Goal: Check status: Check status

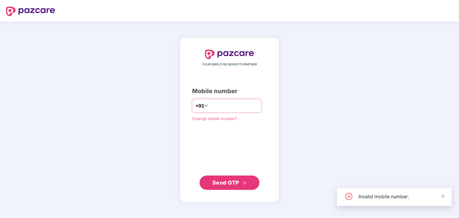
click at [209, 105] on input "*********" at bounding box center [233, 106] width 49 height 10
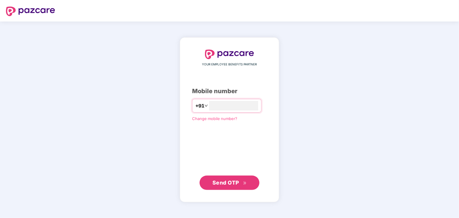
type input "**********"
click at [231, 180] on span "Send OTP" at bounding box center [225, 183] width 27 height 6
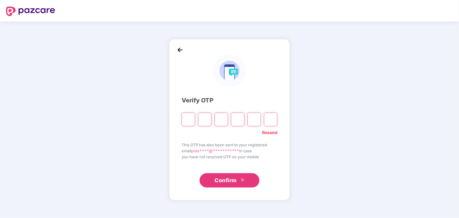
type input "*"
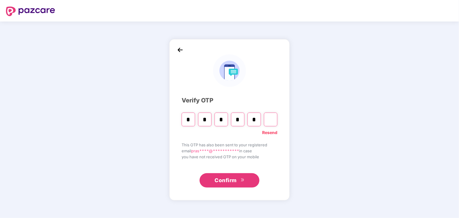
type input "*"
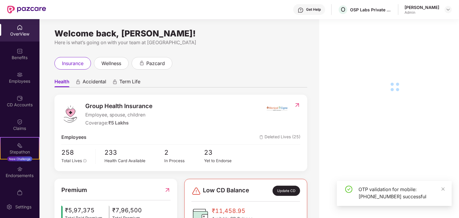
click at [30, 121] on div "Claims" at bounding box center [19, 125] width 39 height 22
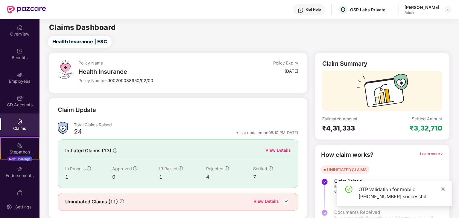
scroll to position [16, 0]
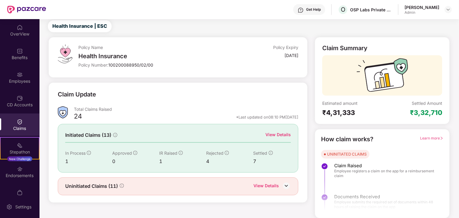
click at [275, 132] on div "View Details" at bounding box center [277, 135] width 25 height 7
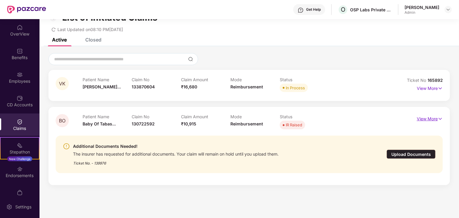
click at [429, 120] on p "View More" at bounding box center [430, 118] width 26 height 8
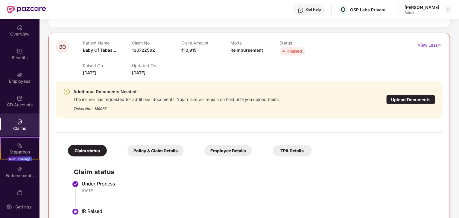
scroll to position [80, 0]
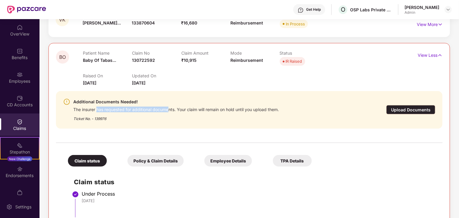
drag, startPoint x: 96, startPoint y: 110, endPoint x: 169, endPoint y: 110, distance: 72.4
click at [169, 110] on div "The insurer has requested for additional documents. Your claim will remain on h…" at bounding box center [176, 109] width 206 height 7
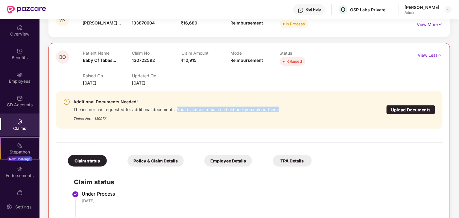
drag, startPoint x: 178, startPoint y: 107, endPoint x: 287, endPoint y: 106, distance: 108.9
click at [287, 106] on div "Additional Documents Needed! The insurer has requested for additional documents…" at bounding box center [218, 109] width 310 height 23
click at [291, 107] on div "Additional Documents Needed! The insurer has requested for additional documents…" at bounding box center [218, 109] width 310 height 23
drag, startPoint x: 75, startPoint y: 117, endPoint x: 142, endPoint y: 123, distance: 67.9
click at [142, 123] on div "Additional Documents Needed! The insurer has requested for additional documents…" at bounding box center [249, 110] width 387 height 38
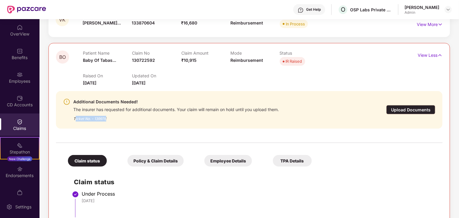
click at [171, 119] on div "Ticket No. - 139976" at bounding box center [176, 117] width 206 height 9
drag, startPoint x: 184, startPoint y: 60, endPoint x: 196, endPoint y: 62, distance: 12.7
click at [201, 62] on div "Claim Amount ₹10,915" at bounding box center [205, 59] width 49 height 16
click at [195, 61] on span "₹10,915" at bounding box center [188, 60] width 15 height 5
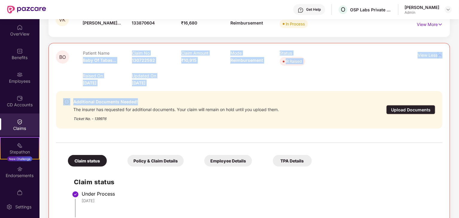
drag, startPoint x: 83, startPoint y: 60, endPoint x: 164, endPoint y: 86, distance: 84.6
click at [164, 86] on div "BO Patient Name Baby Of Tabas... Claim No 130722592 Claim Amount ₹10,915 Mode R…" at bounding box center [249, 143] width 387 height 184
click at [177, 87] on div "Additional Documents Needed! The insurer has requested for additional documents…" at bounding box center [249, 109] width 387 height 47
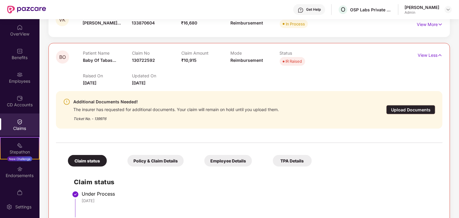
drag, startPoint x: 163, startPoint y: 83, endPoint x: 82, endPoint y: 54, distance: 85.9
click at [82, 54] on div "BO Patient Name Baby Of Tabas... Claim No 130722592 Claim Amount ₹10,915 Mode R…" at bounding box center [217, 69] width 322 height 36
click at [83, 54] on p "Patient Name" at bounding box center [107, 53] width 49 height 5
drag, startPoint x: 84, startPoint y: 53, endPoint x: 161, endPoint y: 81, distance: 81.9
click at [161, 81] on div "Patient Name Baby Of Tabas... Claim No 130722592 Claim Amount ₹10,915 Mode Reim…" at bounding box center [230, 69] width 295 height 36
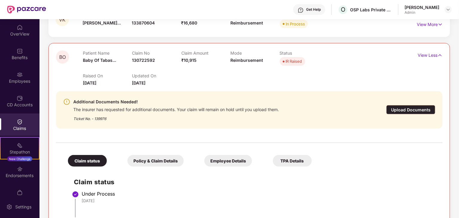
click at [177, 82] on div "Updated On [DATE]" at bounding box center [156, 79] width 49 height 13
drag, startPoint x: 164, startPoint y: 83, endPoint x: 83, endPoint y: 54, distance: 86.1
click at [83, 54] on div "Patient Name Baby Of Tabas... Claim No 130722592 Claim Amount ₹10,915 Mode Reim…" at bounding box center [230, 69] width 295 height 36
click at [83, 54] on p "Patient Name" at bounding box center [107, 53] width 49 height 5
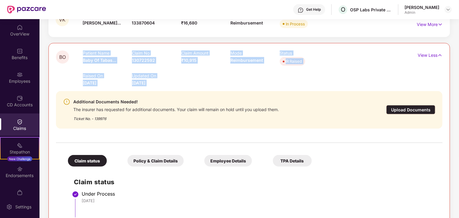
drag, startPoint x: 83, startPoint y: 54, endPoint x: 162, endPoint y: 86, distance: 85.5
click at [162, 86] on div "Patient Name Baby Of Tabas... Claim No 130722592 Claim Amount ₹10,915 Mode Reim…" at bounding box center [230, 69] width 295 height 36
click at [164, 86] on div "Updated On [DATE]" at bounding box center [156, 79] width 49 height 13
drag, startPoint x: 151, startPoint y: 85, endPoint x: 82, endPoint y: 51, distance: 76.4
click at [82, 51] on div "BO Patient Name Baby Of Tabas... Claim No 130722592 Claim Amount ₹10,915 Mode R…" at bounding box center [217, 69] width 322 height 36
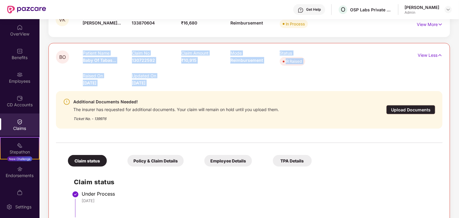
click at [82, 56] on div "BO" at bounding box center [69, 69] width 27 height 36
drag, startPoint x: 83, startPoint y: 54, endPoint x: 163, endPoint y: 82, distance: 84.4
click at [163, 82] on div "Patient Name Baby Of Tabas... Claim No 130722592 Claim Amount ₹10,915 Mode Reim…" at bounding box center [230, 69] width 295 height 36
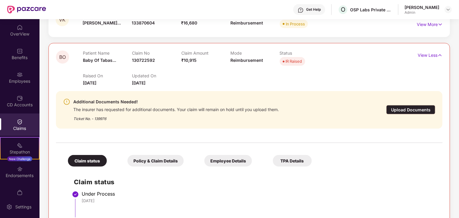
click at [145, 95] on div "Additional Documents Needed! The insurer has requested for additional documents…" at bounding box center [249, 110] width 387 height 38
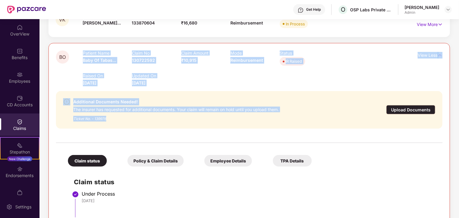
drag, startPoint x: 103, startPoint y: 120, endPoint x: 82, endPoint y: 50, distance: 73.5
click at [82, 50] on div "BO Patient Name Baby Of Tabas... Claim No 130722592 Claim Amount ₹10,915 Mode R…" at bounding box center [249, 142] width 402 height 199
click at [83, 53] on p "Patient Name" at bounding box center [107, 53] width 49 height 5
drag, startPoint x: 83, startPoint y: 53, endPoint x: 121, endPoint y: 118, distance: 74.7
click at [121, 118] on div "BO Patient Name Baby Of Tabas... Claim No 130722592 Claim Amount ₹10,915 Mode R…" at bounding box center [249, 143] width 387 height 184
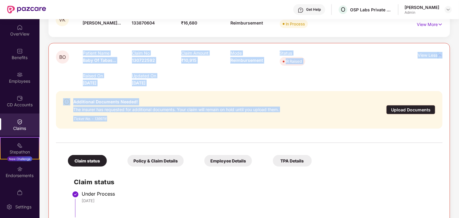
click at [121, 118] on div "Ticket No. - 139976" at bounding box center [176, 117] width 206 height 9
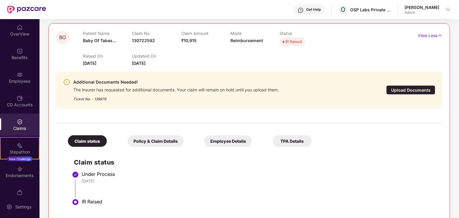
scroll to position [110, 0]
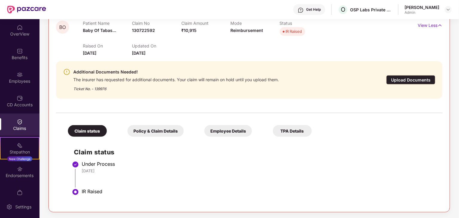
click at [176, 130] on div "Policy & Claim Details" at bounding box center [155, 131] width 56 height 12
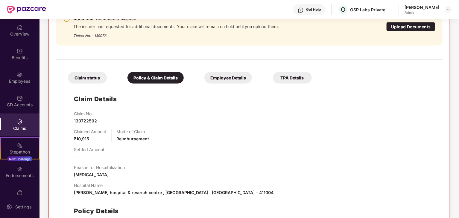
scroll to position [217, 0]
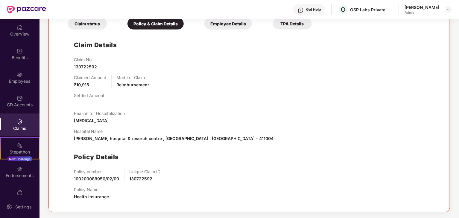
drag, startPoint x: 94, startPoint y: 121, endPoint x: 145, endPoint y: 121, distance: 50.9
click at [109, 121] on span "[MEDICAL_DATA]" at bounding box center [91, 120] width 35 height 5
click at [109, 122] on span "[MEDICAL_DATA]" at bounding box center [91, 120] width 35 height 5
drag, startPoint x: 145, startPoint y: 121, endPoint x: 188, endPoint y: 122, distance: 42.5
click at [188, 122] on div "Reason for Hospitalization [MEDICAL_DATA]" at bounding box center [255, 117] width 363 height 13
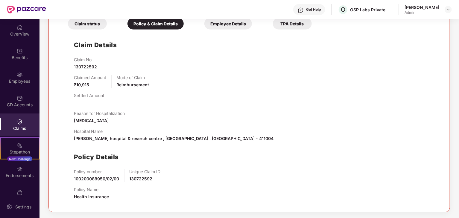
click at [201, 137] on span "[PERSON_NAME] hospital & reserch centre , [GEOGRAPHIC_DATA] , [GEOGRAPHIC_DATA]…" at bounding box center [174, 138] width 200 height 5
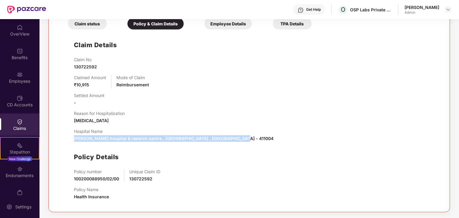
drag, startPoint x: 75, startPoint y: 137, endPoint x: 237, endPoint y: 139, distance: 162.2
click at [237, 139] on span "[PERSON_NAME] hospital & reserch centre , [GEOGRAPHIC_DATA] , [GEOGRAPHIC_DATA]…" at bounding box center [174, 138] width 200 height 5
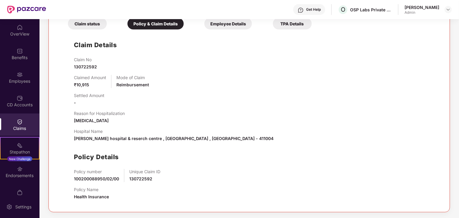
click at [74, 119] on span "[MEDICAL_DATA]" at bounding box center [91, 120] width 35 height 5
drag, startPoint x: 145, startPoint y: 119, endPoint x: 191, endPoint y: 121, distance: 46.1
click at [191, 121] on div "Reason for Hospitalization [MEDICAL_DATA]" at bounding box center [255, 117] width 363 height 13
click at [294, 147] on div "Claim No 130722592 Claimed Amount ₹10,915 Mode of Claim Reimbursement Settled A…" at bounding box center [255, 131] width 363 height 148
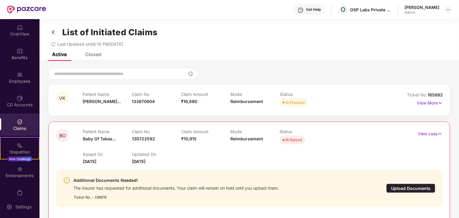
scroll to position [0, 0]
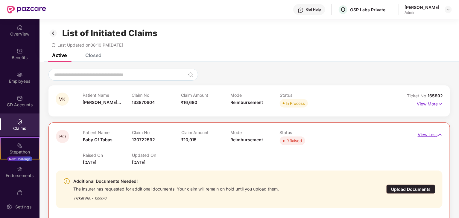
click at [425, 133] on p "View Less" at bounding box center [430, 134] width 25 height 8
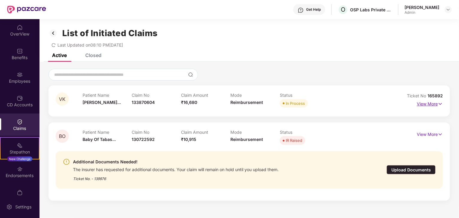
click at [425, 105] on p "View More" at bounding box center [430, 103] width 26 height 8
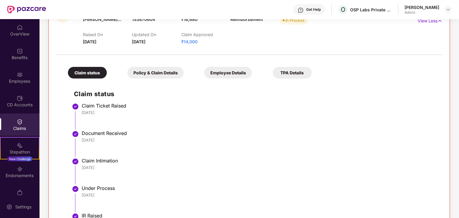
scroll to position [120, 0]
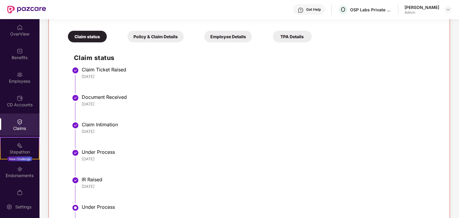
click at [145, 31] on div "Policy & Claim Details" at bounding box center [155, 37] width 56 height 12
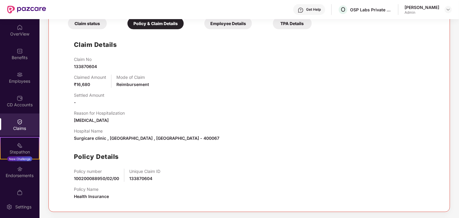
scroll to position [97, 0]
